Goal: Find specific page/section: Find specific page/section

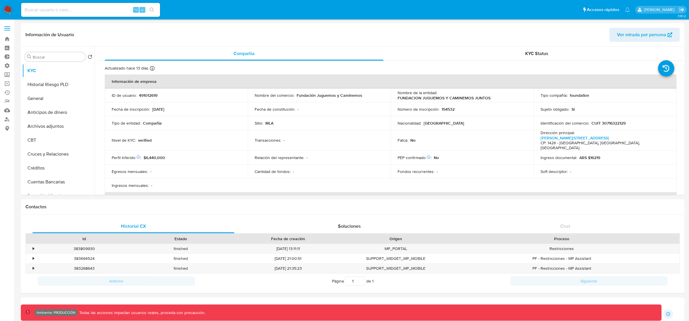
select select "10"
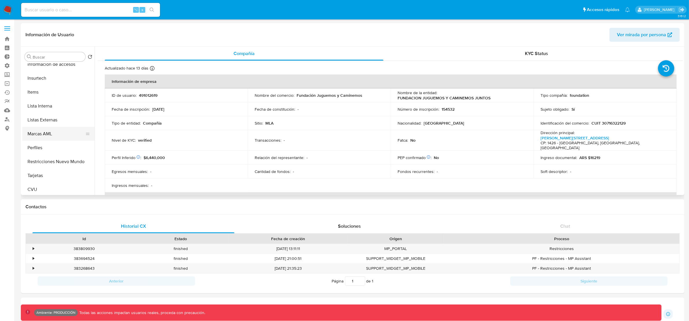
click at [48, 136] on button "Marcas AML" at bounding box center [56, 134] width 68 height 14
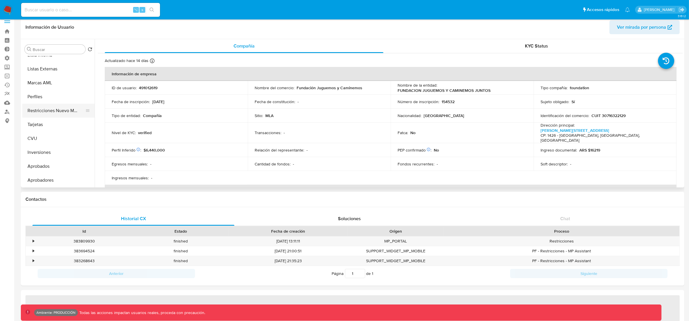
scroll to position [19, 0]
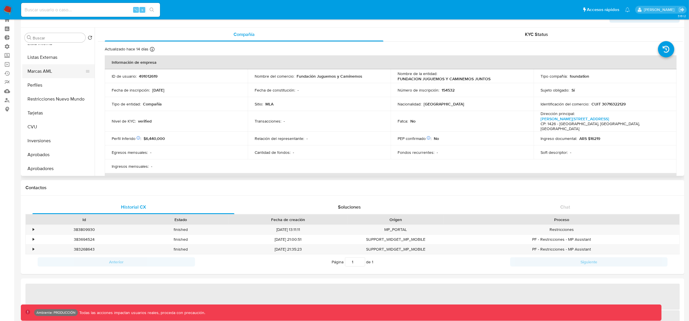
click at [53, 70] on button "Marcas AML" at bounding box center [56, 71] width 68 height 14
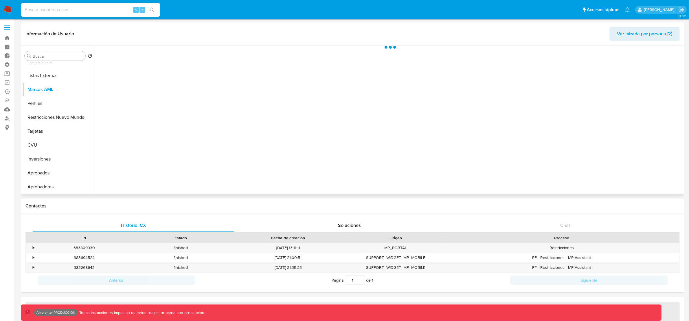
scroll to position [0, 0]
select select "10"
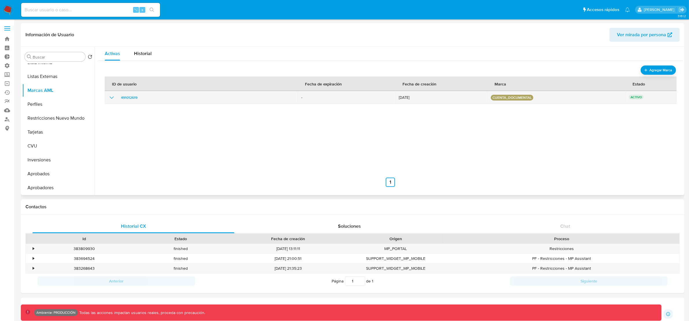
click at [109, 98] on icon "show_hidden_detail_by_id_491012619" at bounding box center [111, 97] width 7 height 7
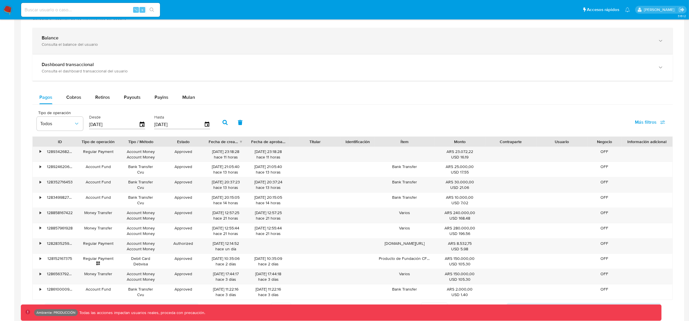
scroll to position [463, 0]
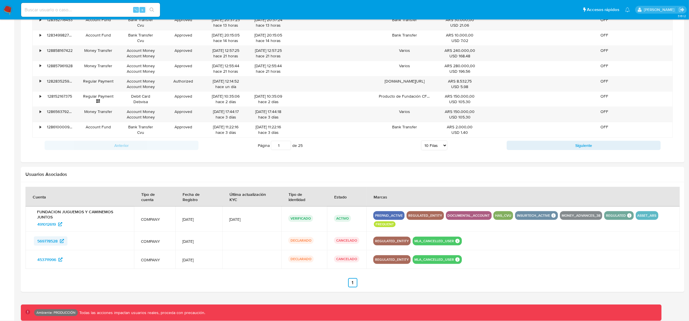
click at [51, 241] on span "569778528" at bounding box center [47, 240] width 20 height 9
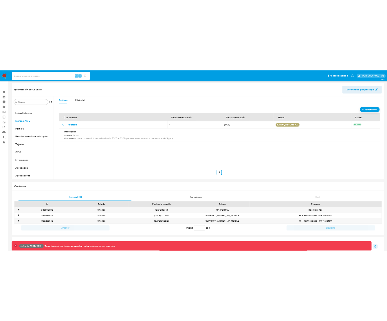
scroll to position [0, 0]
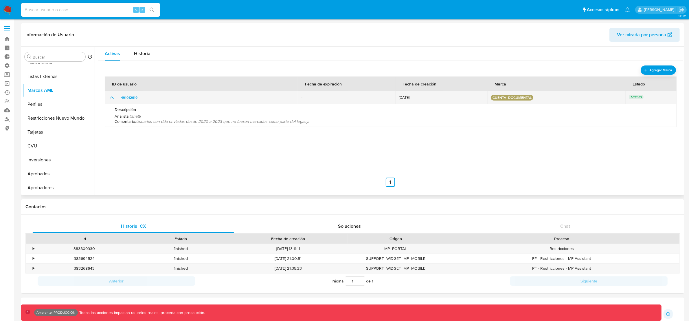
click at [111, 99] on icon "show_hidden_detail_by_id_491012619" at bounding box center [111, 97] width 7 height 7
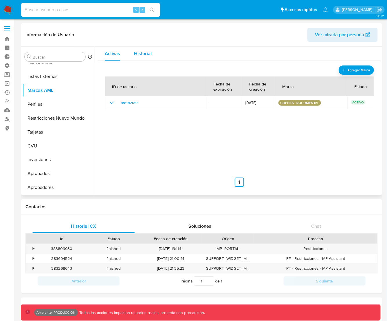
click at [142, 56] on span "Historial" at bounding box center [143, 53] width 18 height 7
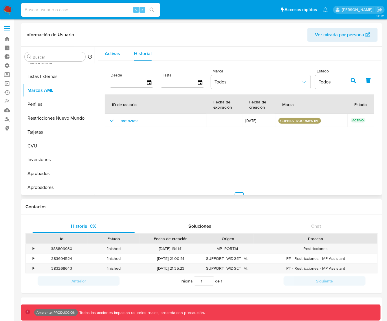
click at [113, 53] on span "Activas" at bounding box center [112, 53] width 15 height 7
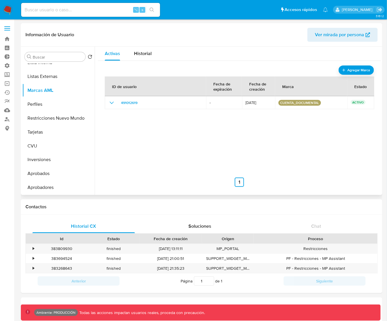
click at [320, 135] on div "ID de usuario Fecha de expiración Fecha de creación Marca Estado 491012619 - [D…" at bounding box center [239, 129] width 269 height 116
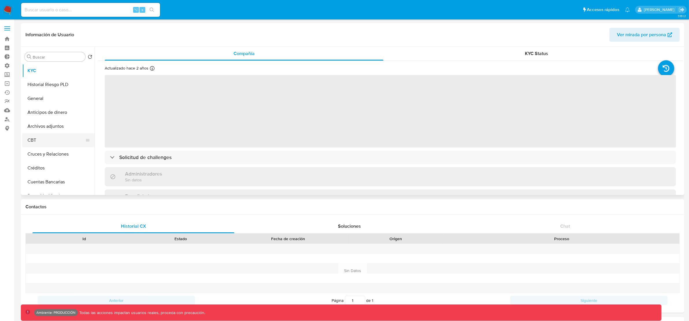
scroll to position [300, 0]
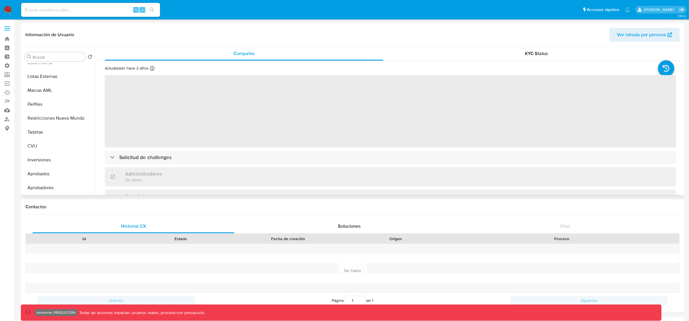
select select "10"
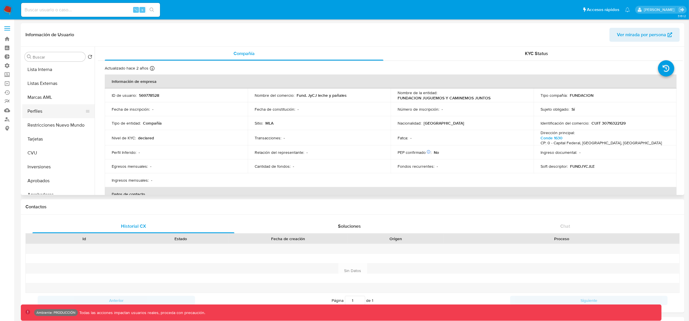
scroll to position [292, 0]
click at [51, 98] on button "Marcas AML" at bounding box center [56, 98] width 68 height 14
